Goal: Check status: Check status

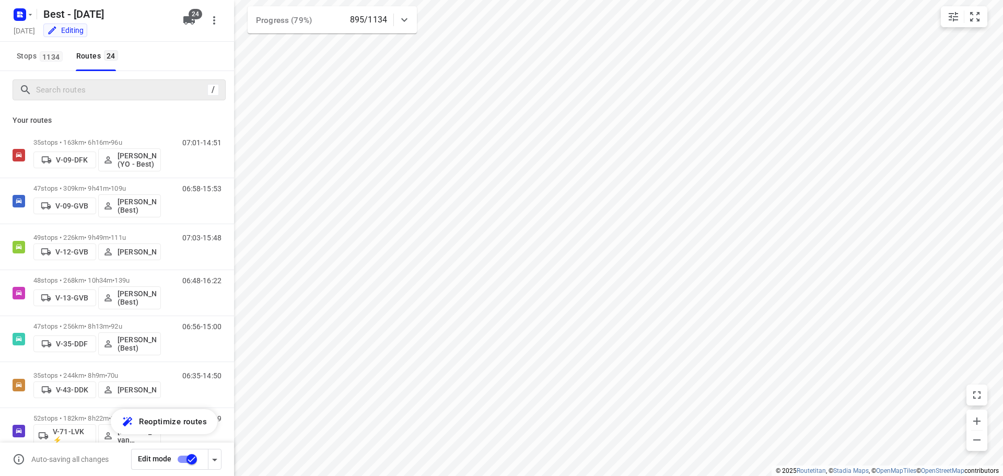
click at [217, 87] on div "/" at bounding box center [212, 89] width 11 height 11
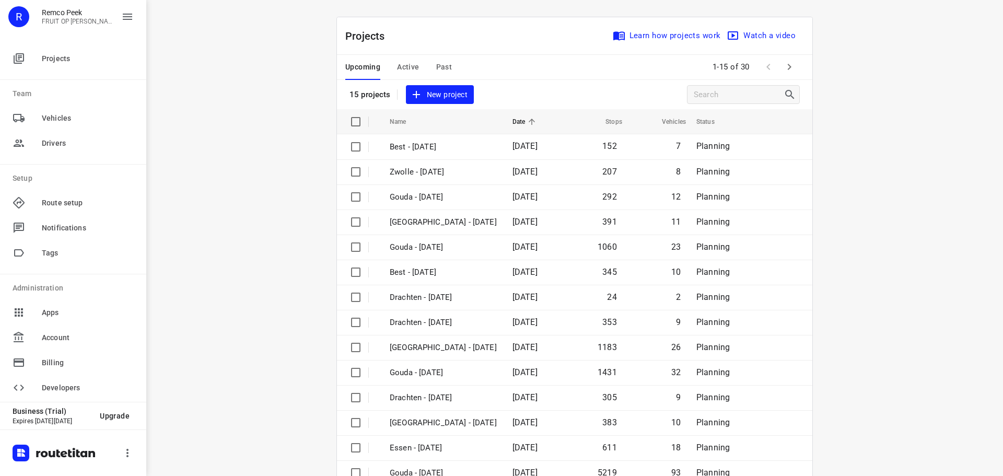
click at [407, 72] on span "Active" at bounding box center [408, 67] width 22 height 13
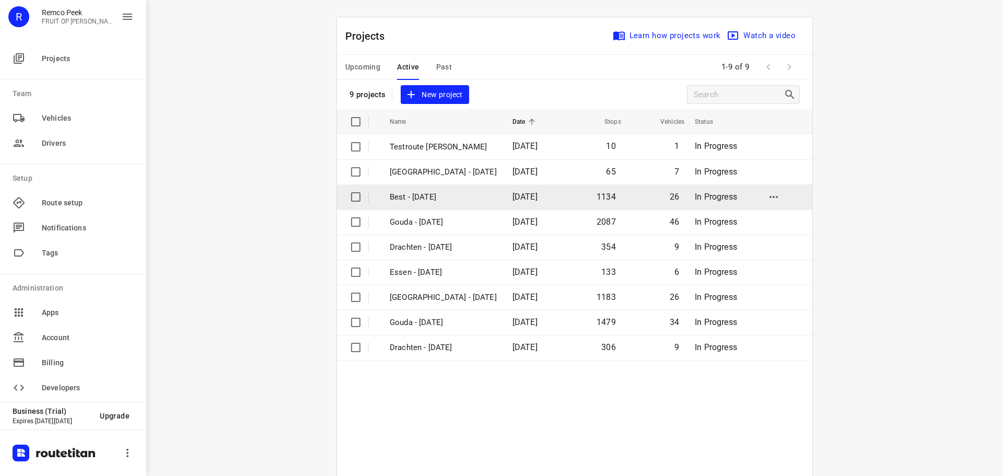
click at [415, 197] on p "Best - [DATE]" at bounding box center [443, 197] width 107 height 12
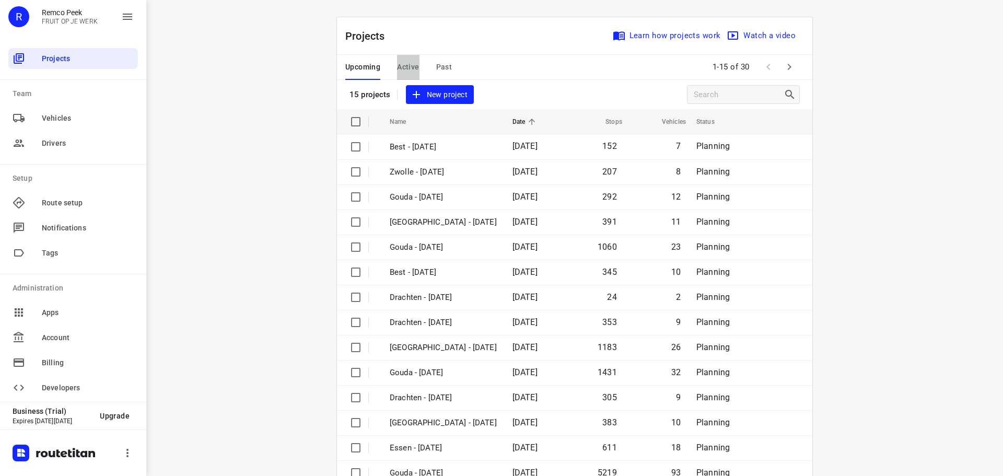
click at [401, 60] on button "Active" at bounding box center [408, 67] width 22 height 25
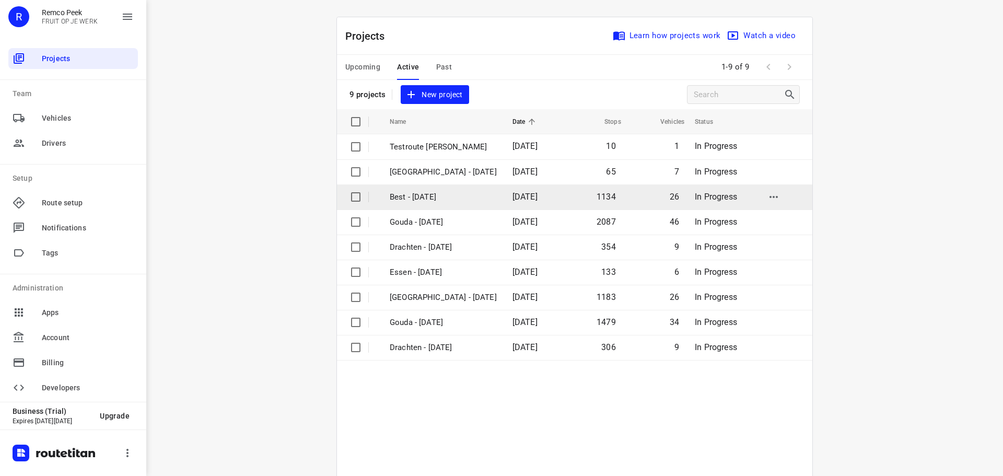
click at [422, 205] on td "Best - [DATE]" at bounding box center [441, 196] width 125 height 25
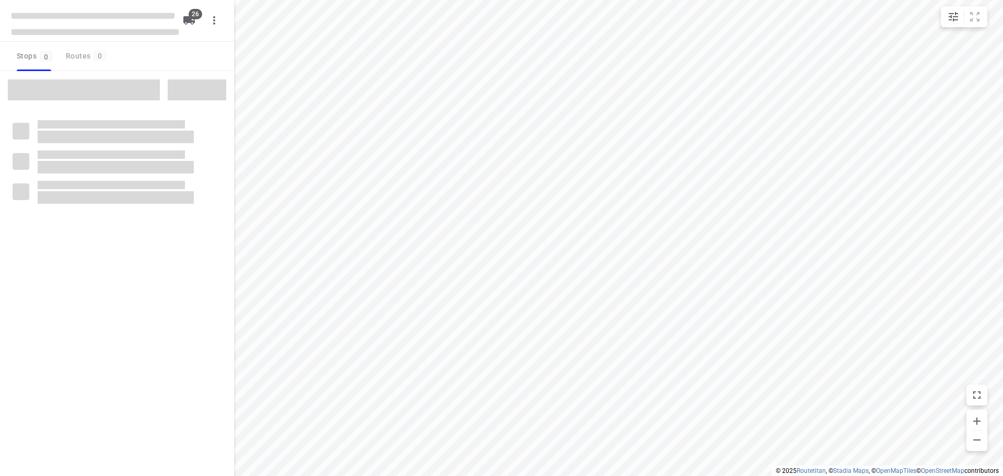
checkbox input "true"
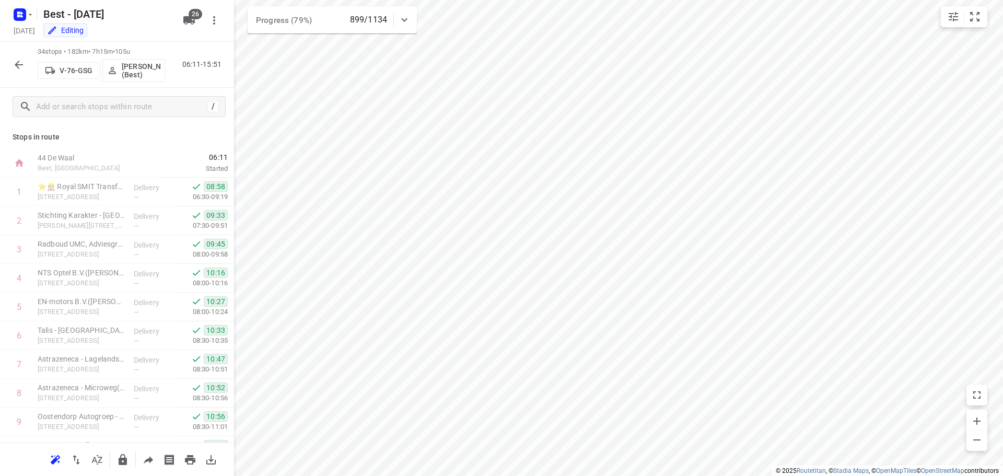
click at [16, 60] on icon "button" at bounding box center [19, 64] width 13 height 13
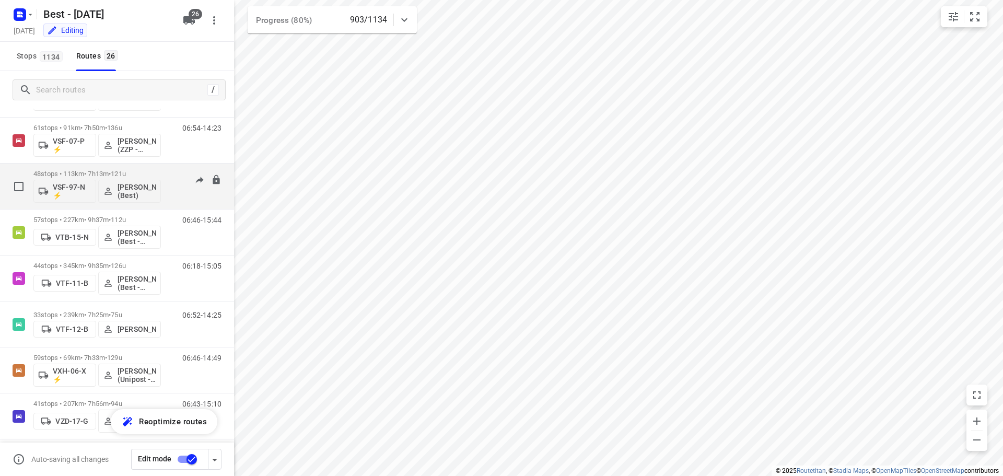
scroll to position [895, 0]
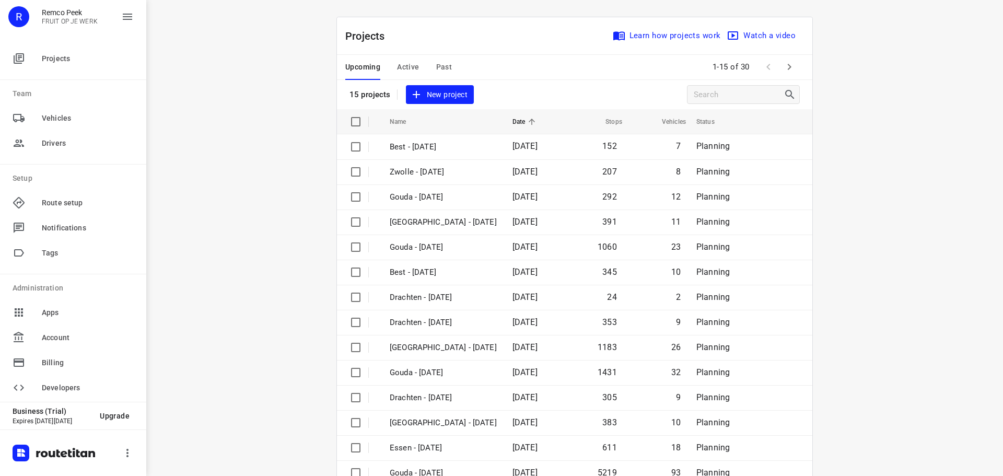
click at [407, 72] on span "Active" at bounding box center [408, 67] width 22 height 13
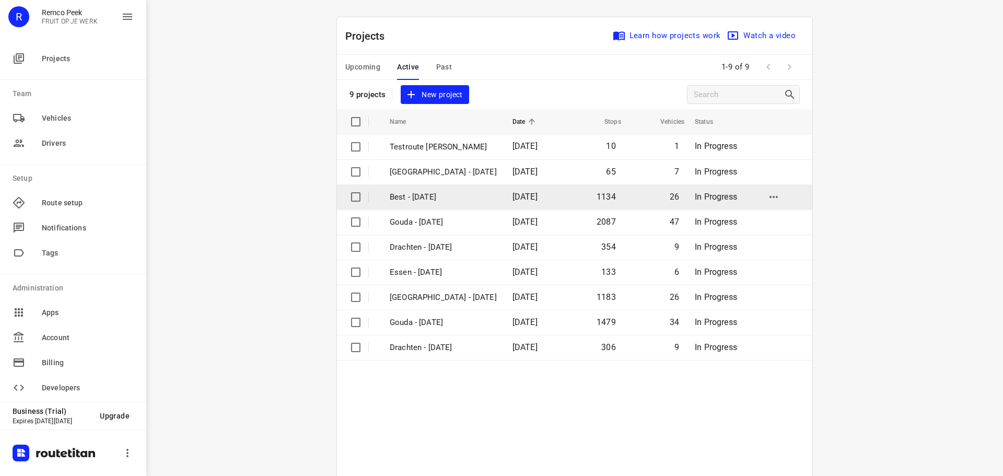
click at [437, 198] on p "Best - [DATE]" at bounding box center [443, 197] width 107 height 12
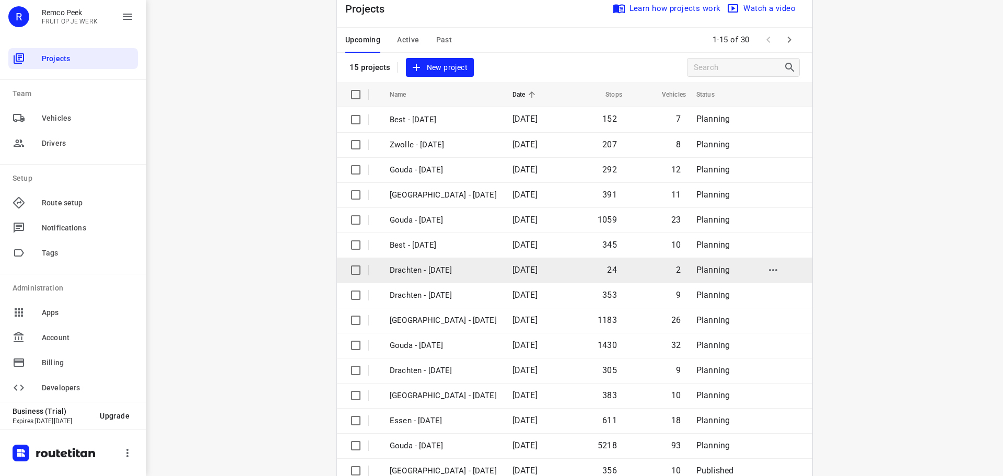
scroll to position [52, 0]
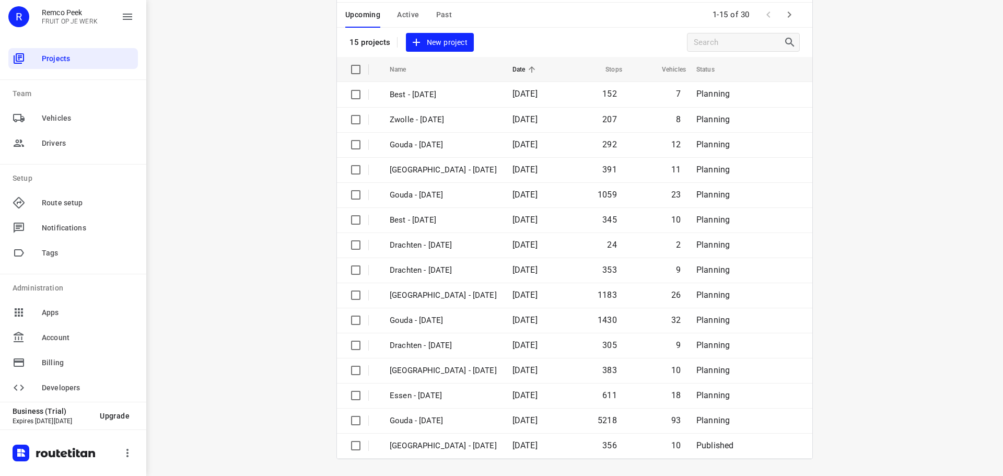
click at [783, 18] on icon "button" at bounding box center [789, 14] width 13 height 13
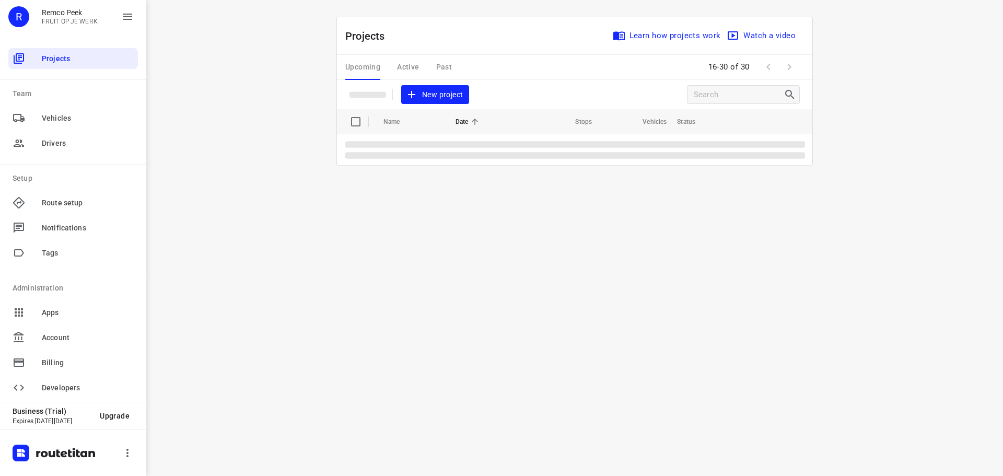
scroll to position [0, 0]
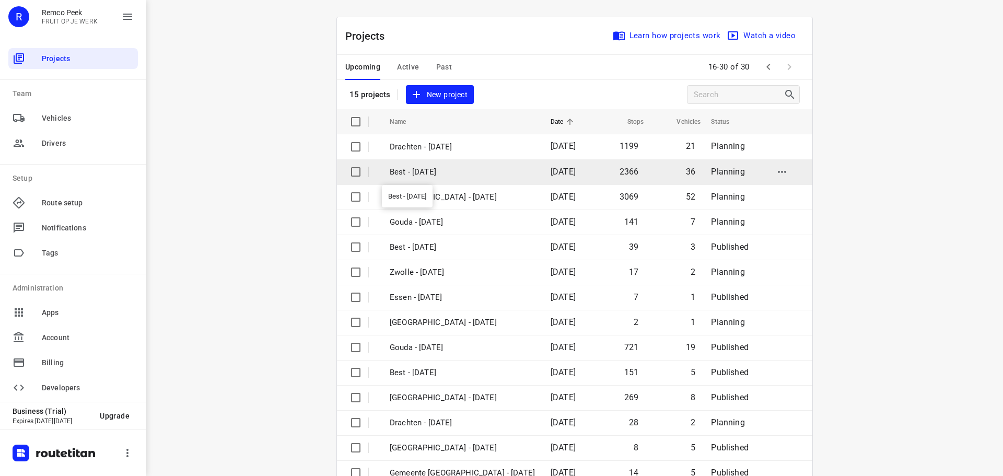
click at [403, 177] on p "Best - [DATE]" at bounding box center [462, 172] width 145 height 12
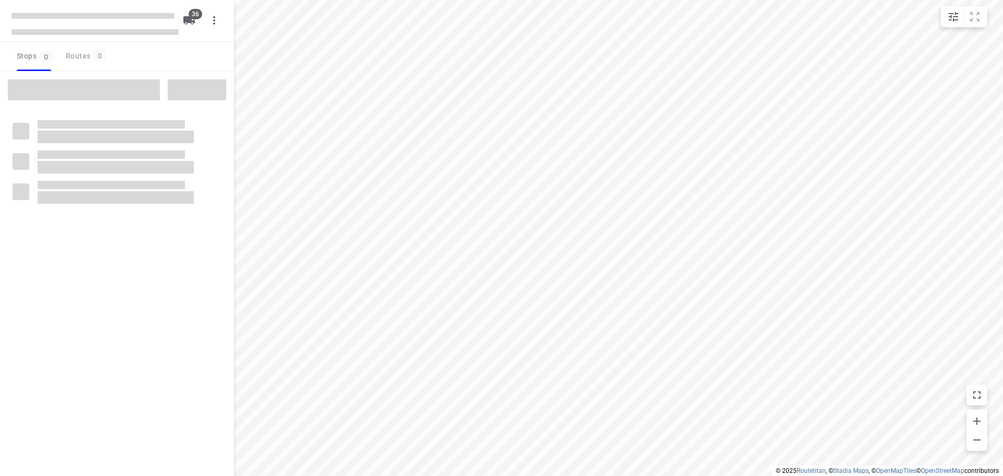
checkbox input "true"
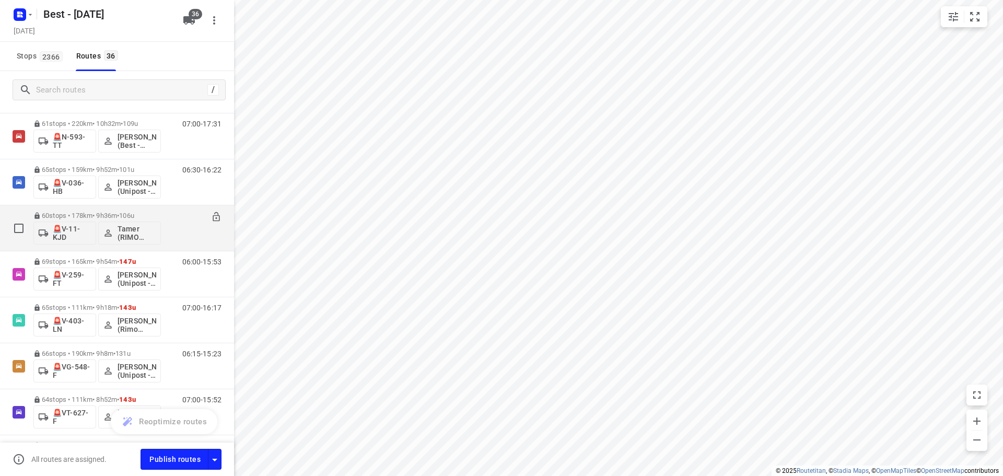
scroll to position [1229, 0]
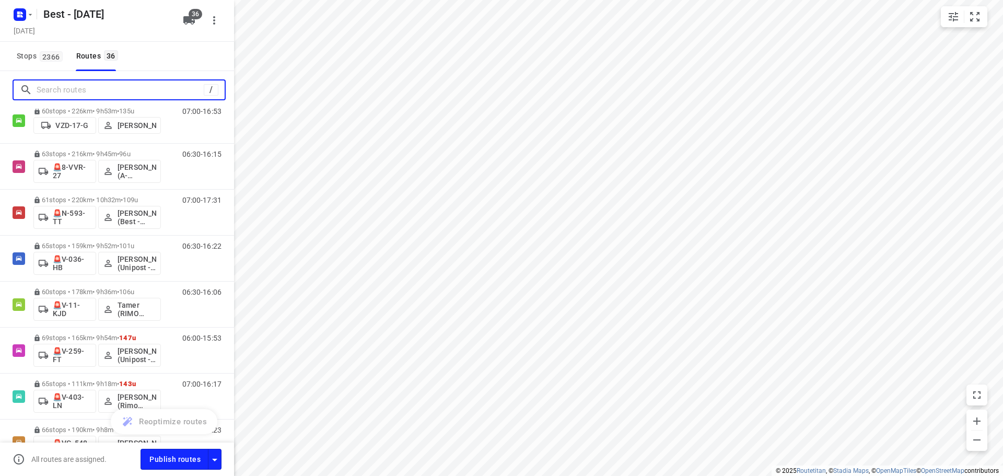
click at [140, 89] on input "Search routes" at bounding box center [120, 90] width 167 height 16
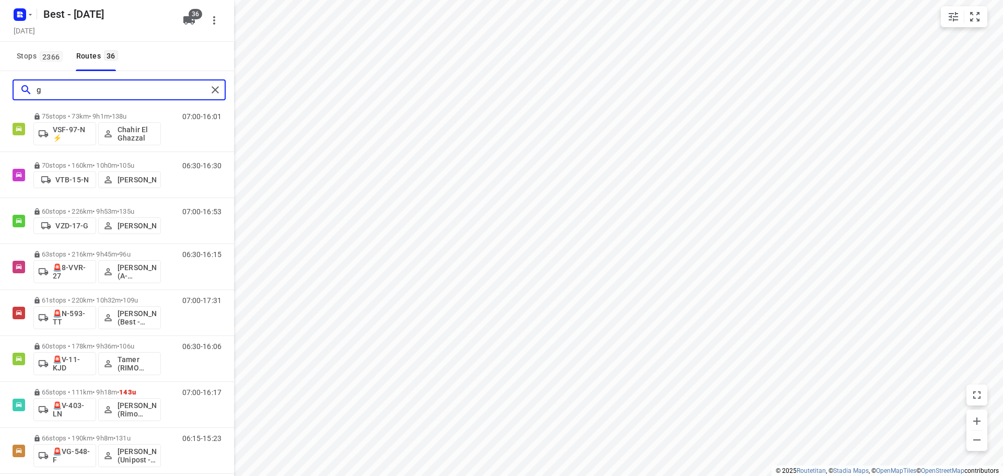
scroll to position [0, 0]
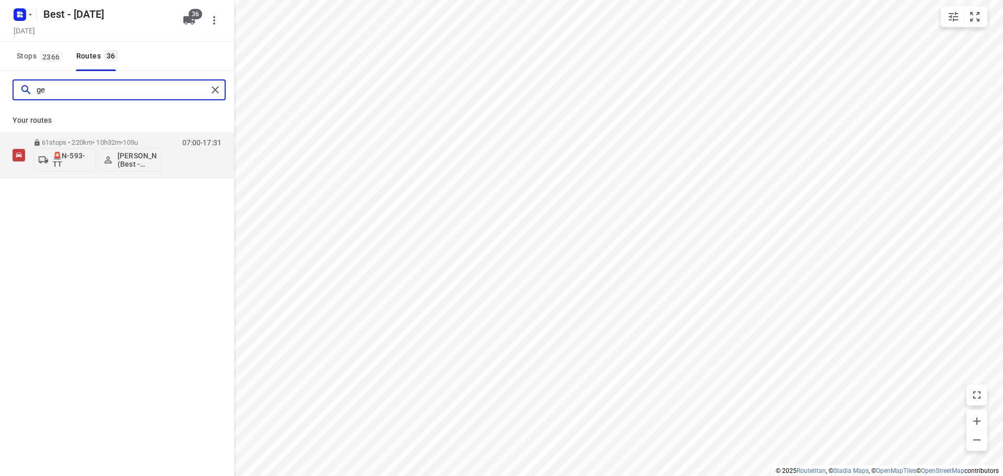
type input "g"
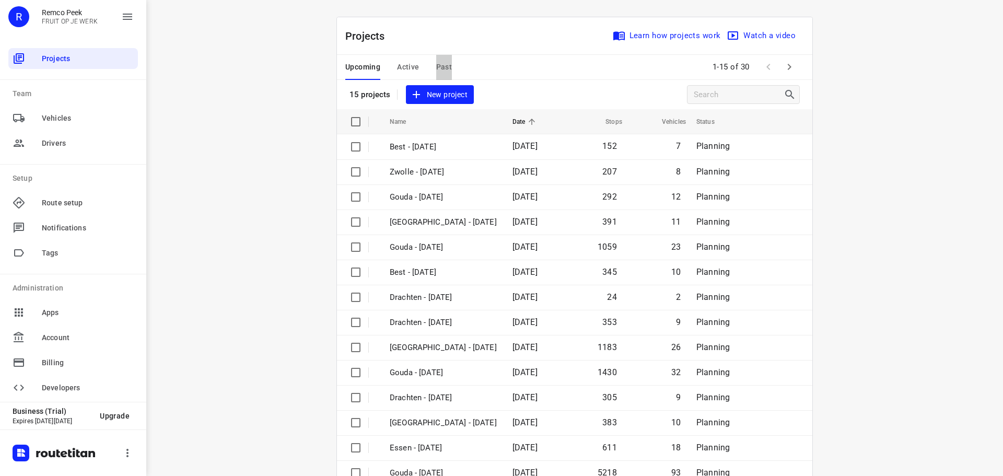
click at [442, 73] on span "Past" at bounding box center [444, 67] width 16 height 13
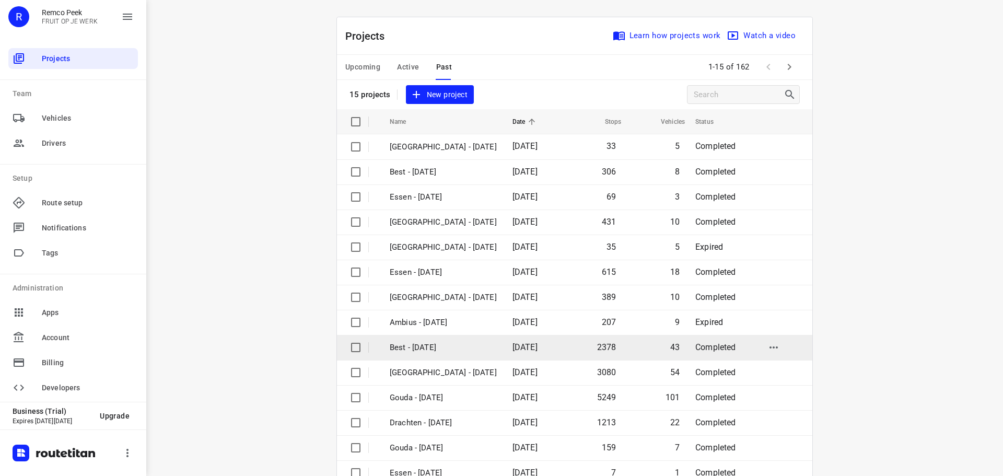
click at [418, 339] on td "Best - [DATE]" at bounding box center [441, 347] width 125 height 25
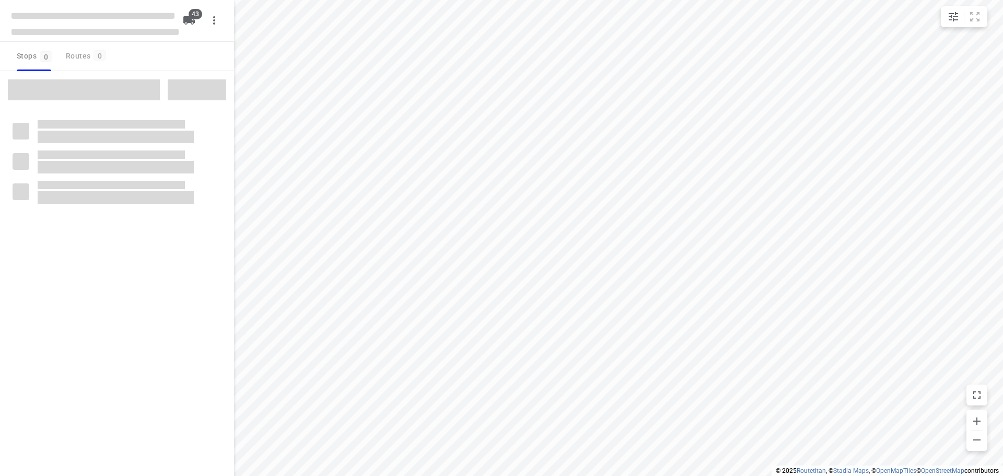
checkbox input "true"
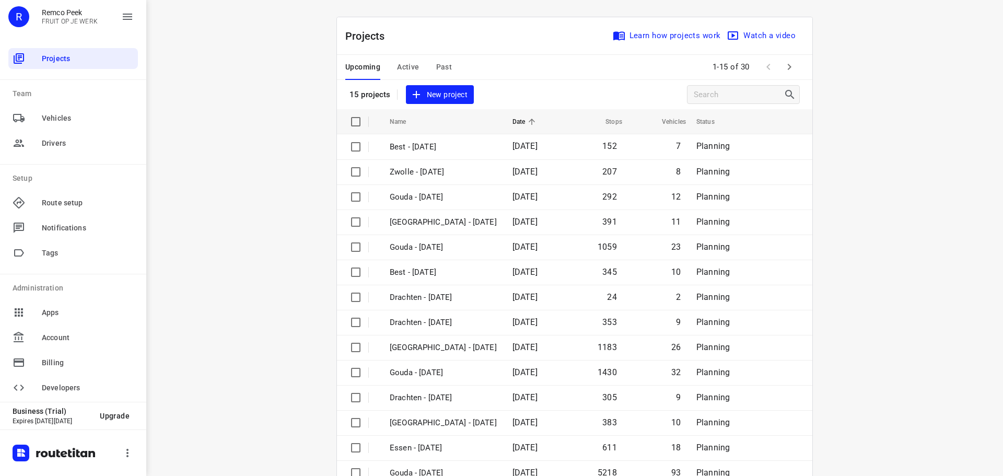
click at [399, 63] on span "Active" at bounding box center [408, 67] width 22 height 13
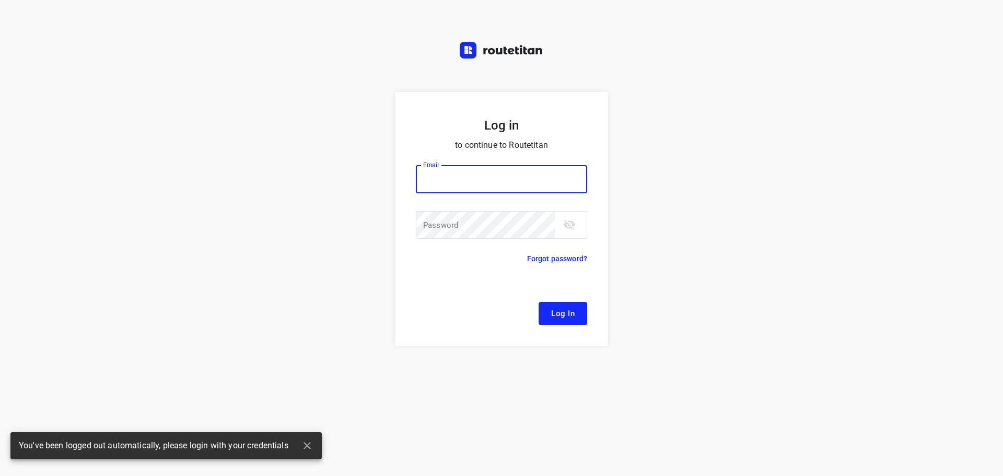
type input "[EMAIL_ADDRESS][DOMAIN_NAME]"
click at [577, 314] on button "Log In" at bounding box center [562, 313] width 49 height 23
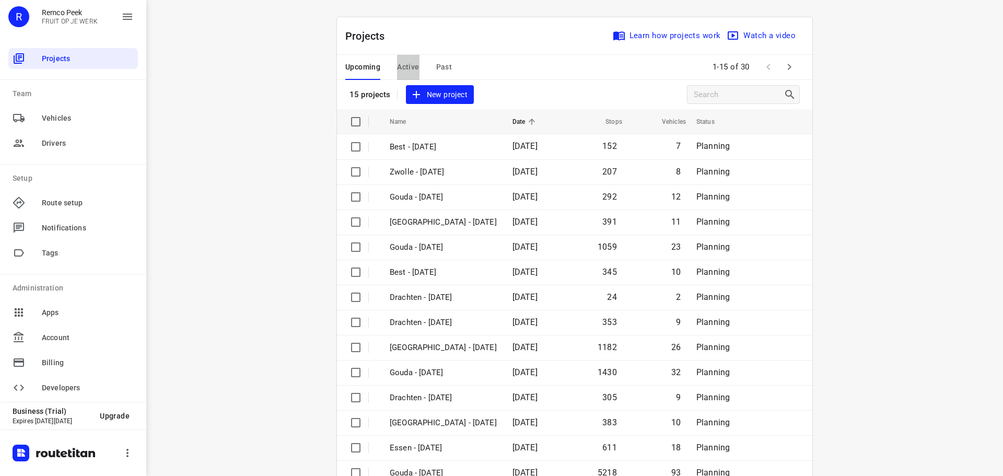
click at [397, 62] on span "Active" at bounding box center [408, 67] width 22 height 13
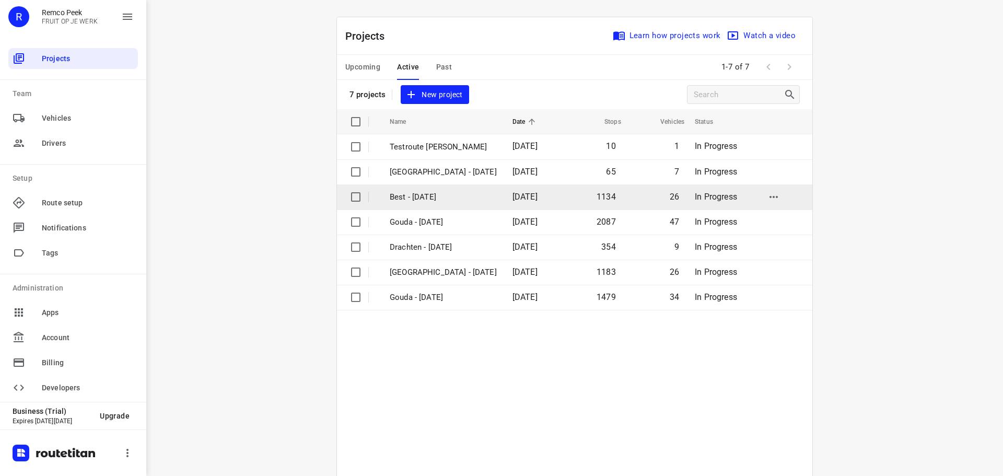
click at [409, 191] on p "Best - [DATE]" at bounding box center [443, 197] width 107 height 12
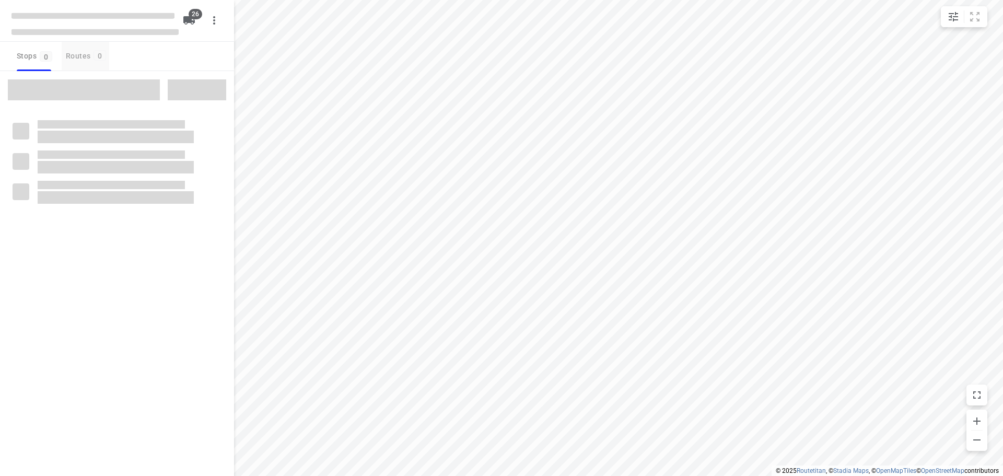
checkbox input "true"
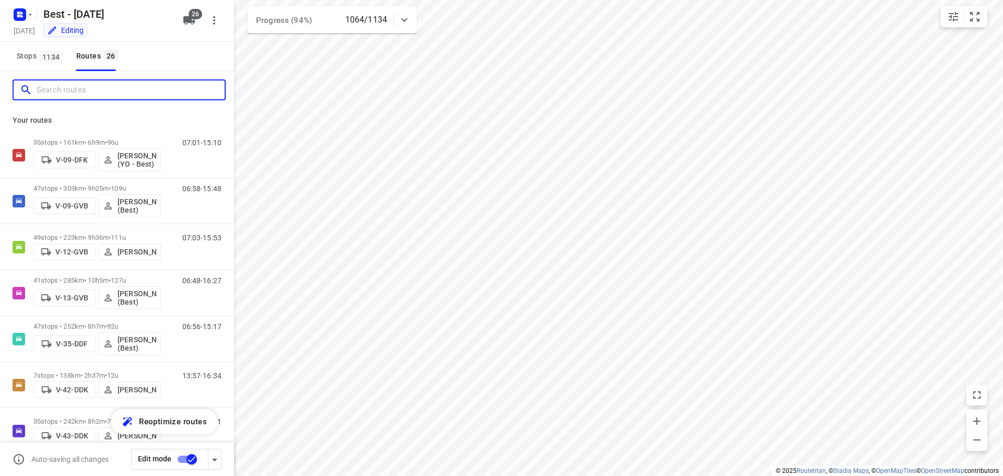
click at [92, 86] on input "Search routes" at bounding box center [131, 90] width 188 height 16
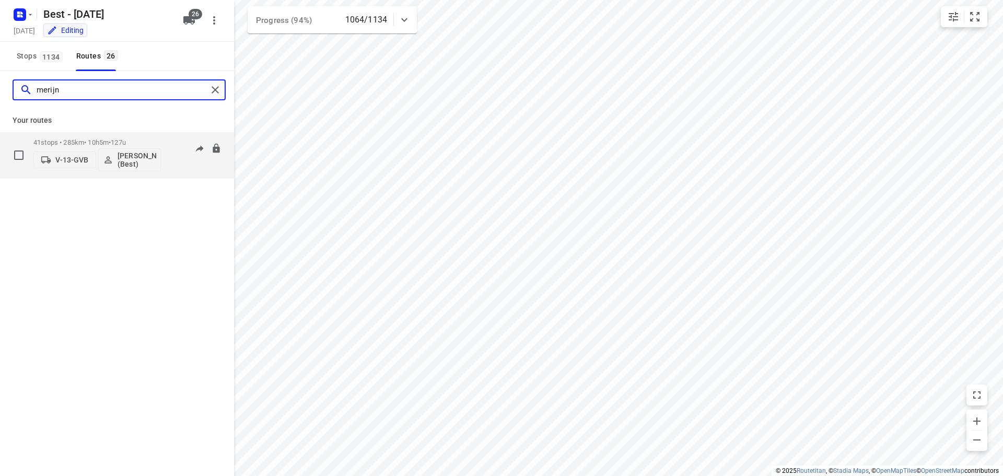
type input "merijn"
click at [178, 170] on div "06:48-16:27" at bounding box center [195, 157] width 52 height 38
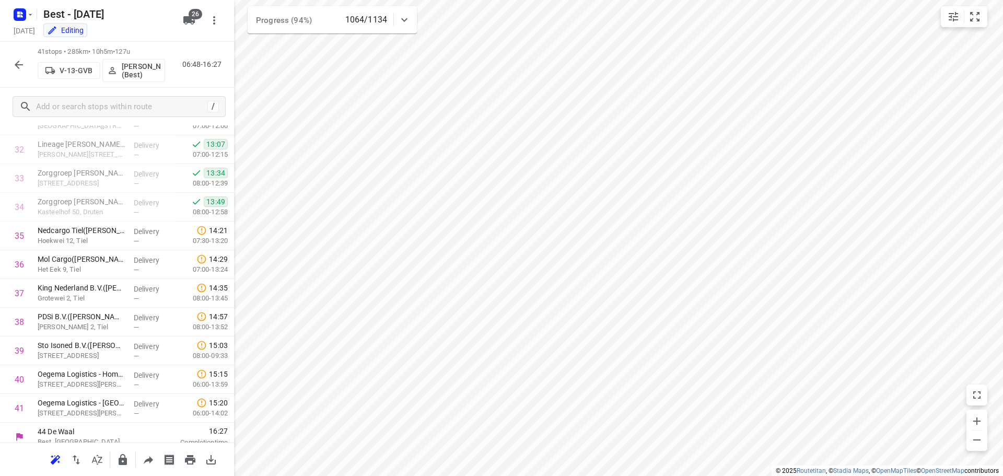
scroll to position [942, 0]
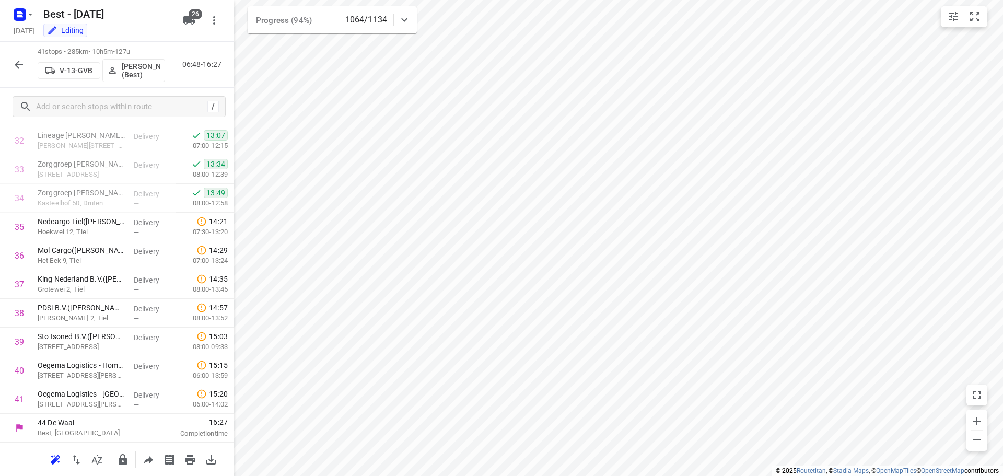
click at [10, 67] on button "button" at bounding box center [18, 64] width 21 height 21
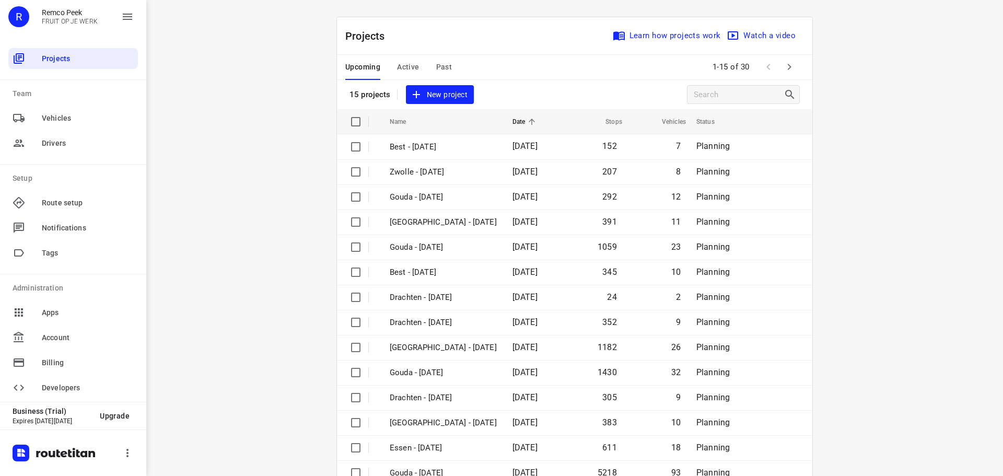
click at [403, 66] on span "Active" at bounding box center [408, 67] width 22 height 13
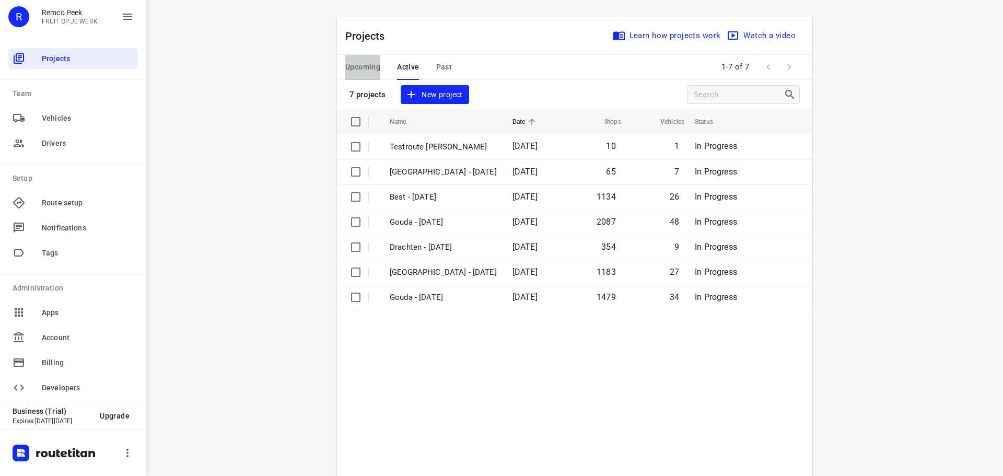
click at [373, 68] on span "Upcoming" at bounding box center [362, 67] width 35 height 13
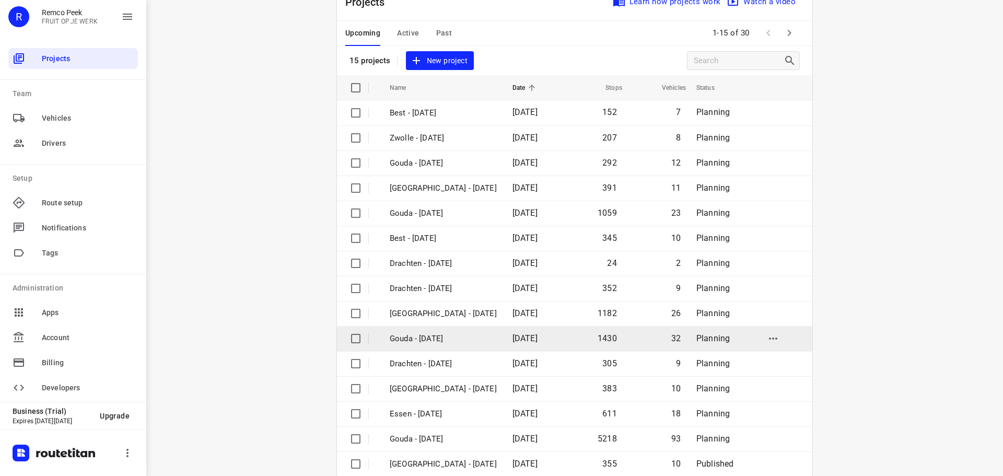
scroll to position [52, 0]
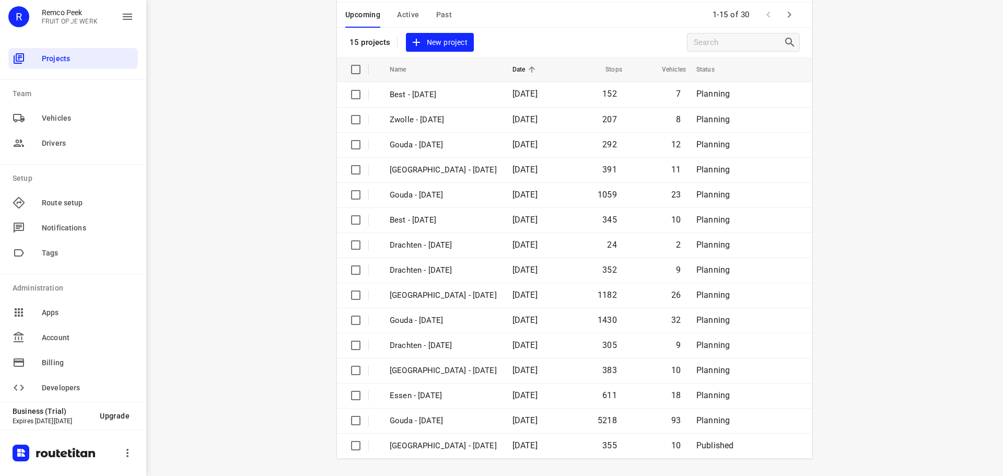
click at [788, 11] on icon "button" at bounding box center [789, 14] width 13 height 13
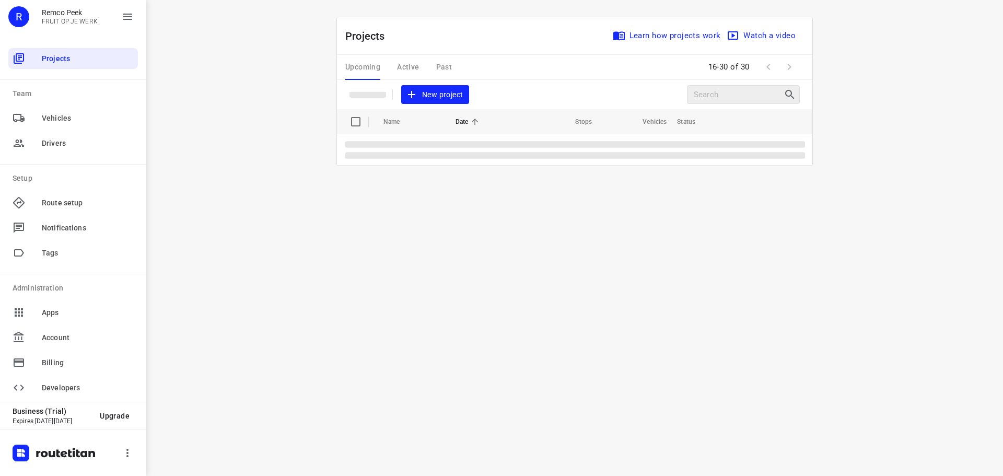
scroll to position [0, 0]
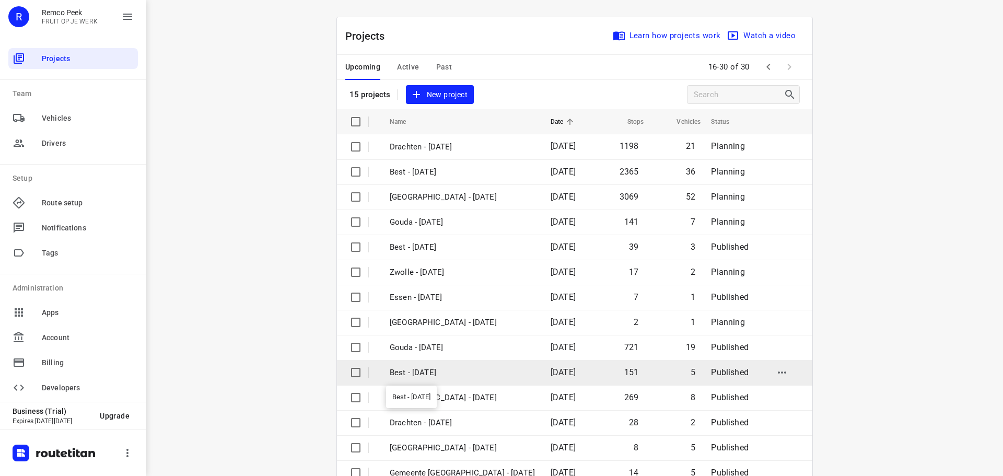
click at [439, 374] on p "Best - [DATE]" at bounding box center [462, 373] width 145 height 12
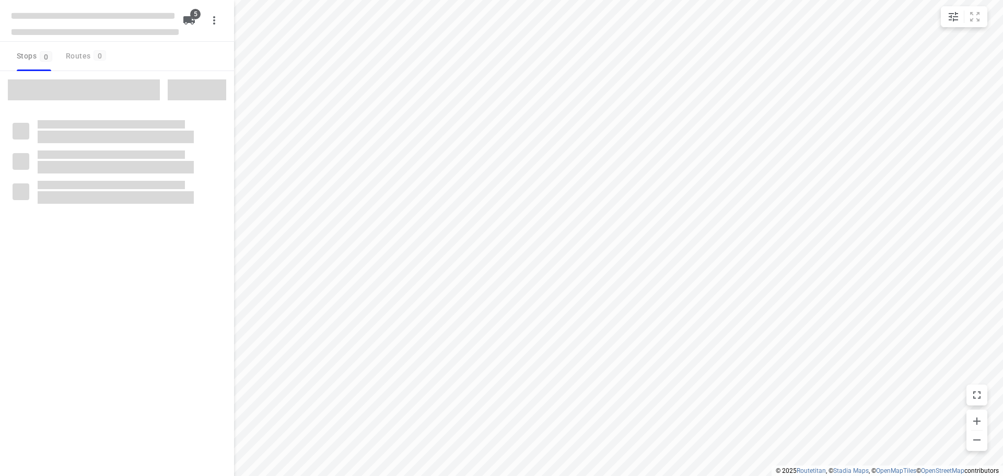
checkbox input "true"
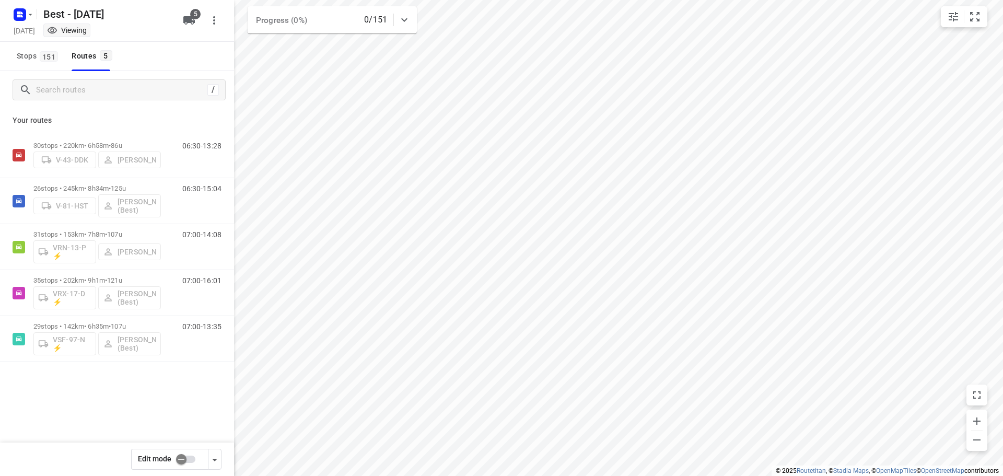
click at [180, 410] on div "30 stops • 220km • 6h58m • 86u V-43-DDK Andy De Vreede 06:30-13:28 26 stops • 2…" at bounding box center [117, 283] width 234 height 303
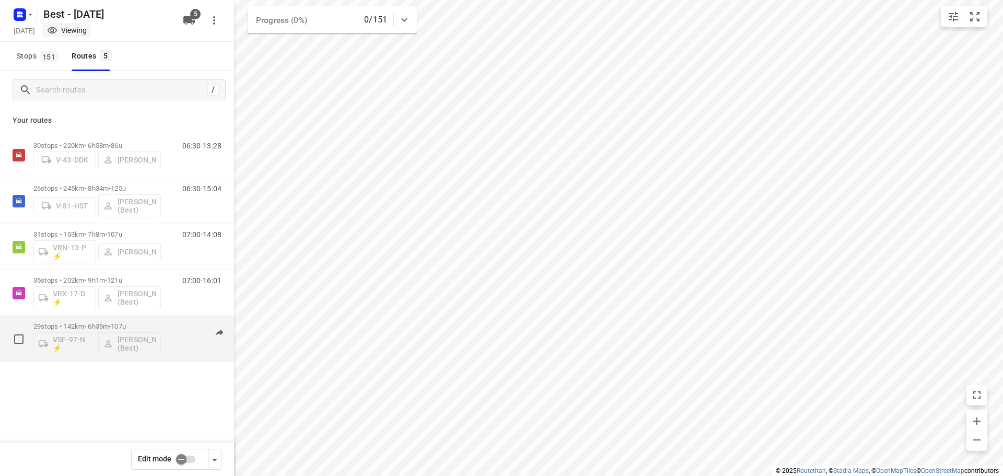
click at [182, 357] on div "07:00-13:35" at bounding box center [195, 341] width 52 height 38
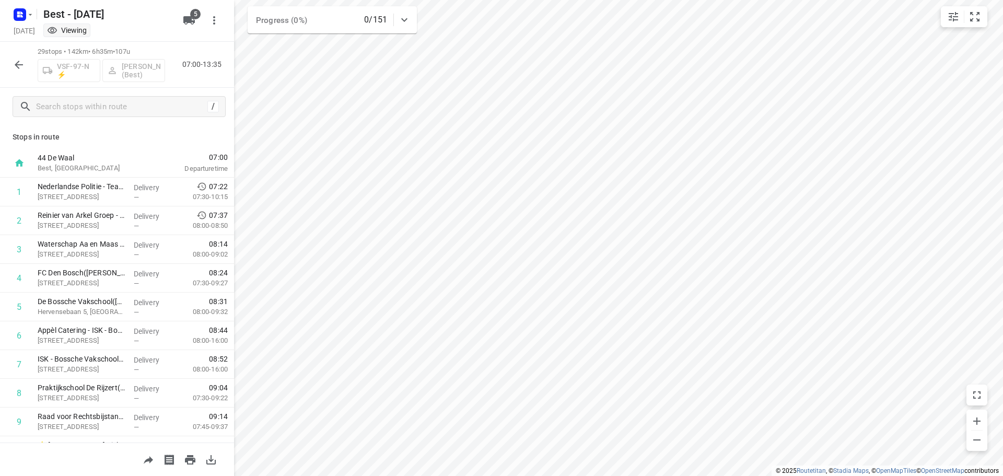
click at [24, 65] on icon "button" at bounding box center [19, 64] width 13 height 13
click at [20, 69] on icon "button" at bounding box center [19, 64] width 13 height 13
